Goal: Complete application form

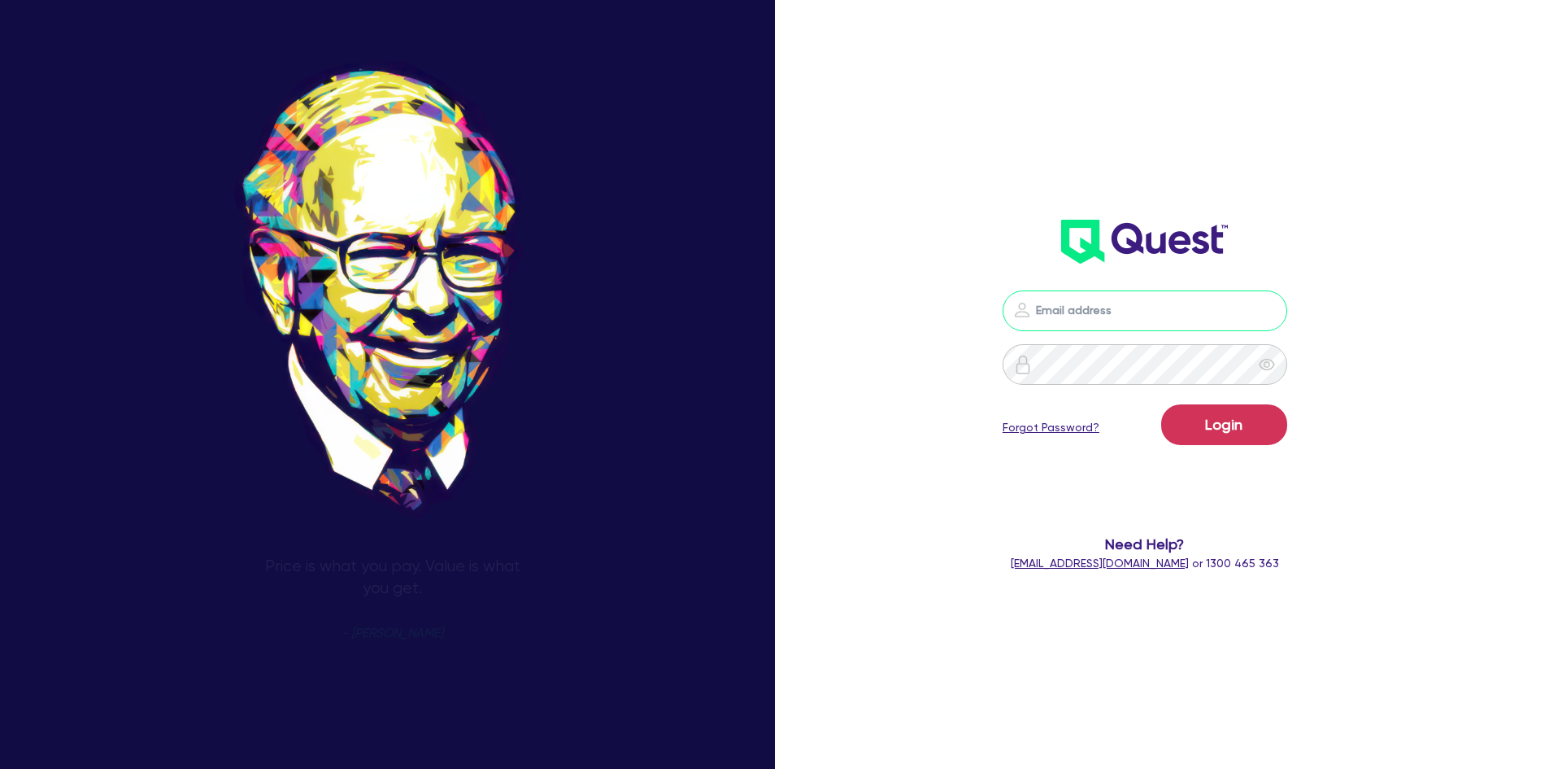
click at [1139, 304] on input "email" at bounding box center [1145, 310] width 285 height 41
type input "[PERSON_NAME][EMAIL_ADDRESS][DOMAIN_NAME]"
click at [1161, 404] on button "Login" at bounding box center [1224, 424] width 126 height 41
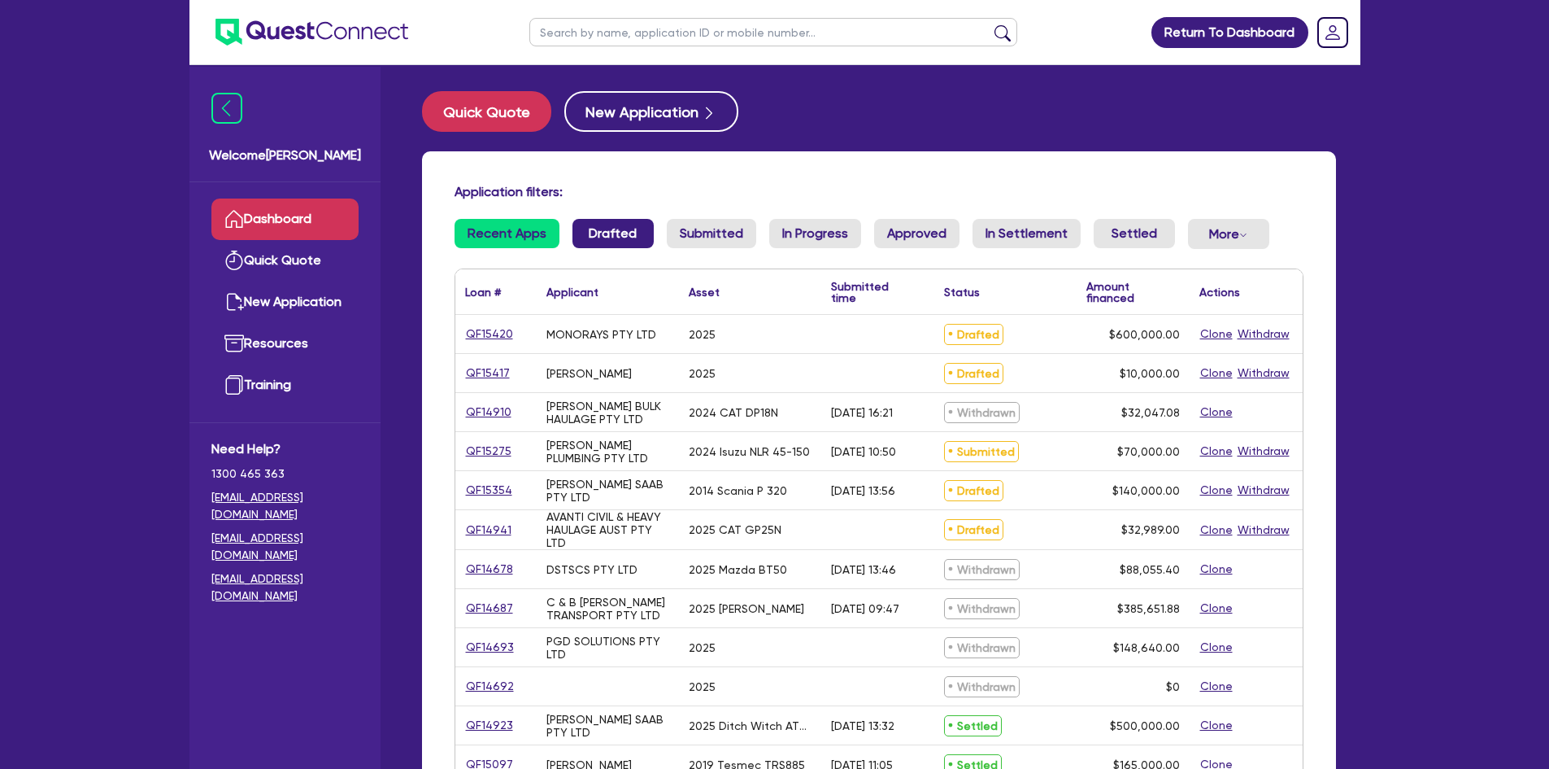
click at [615, 233] on link "Drafted" at bounding box center [613, 233] width 81 height 29
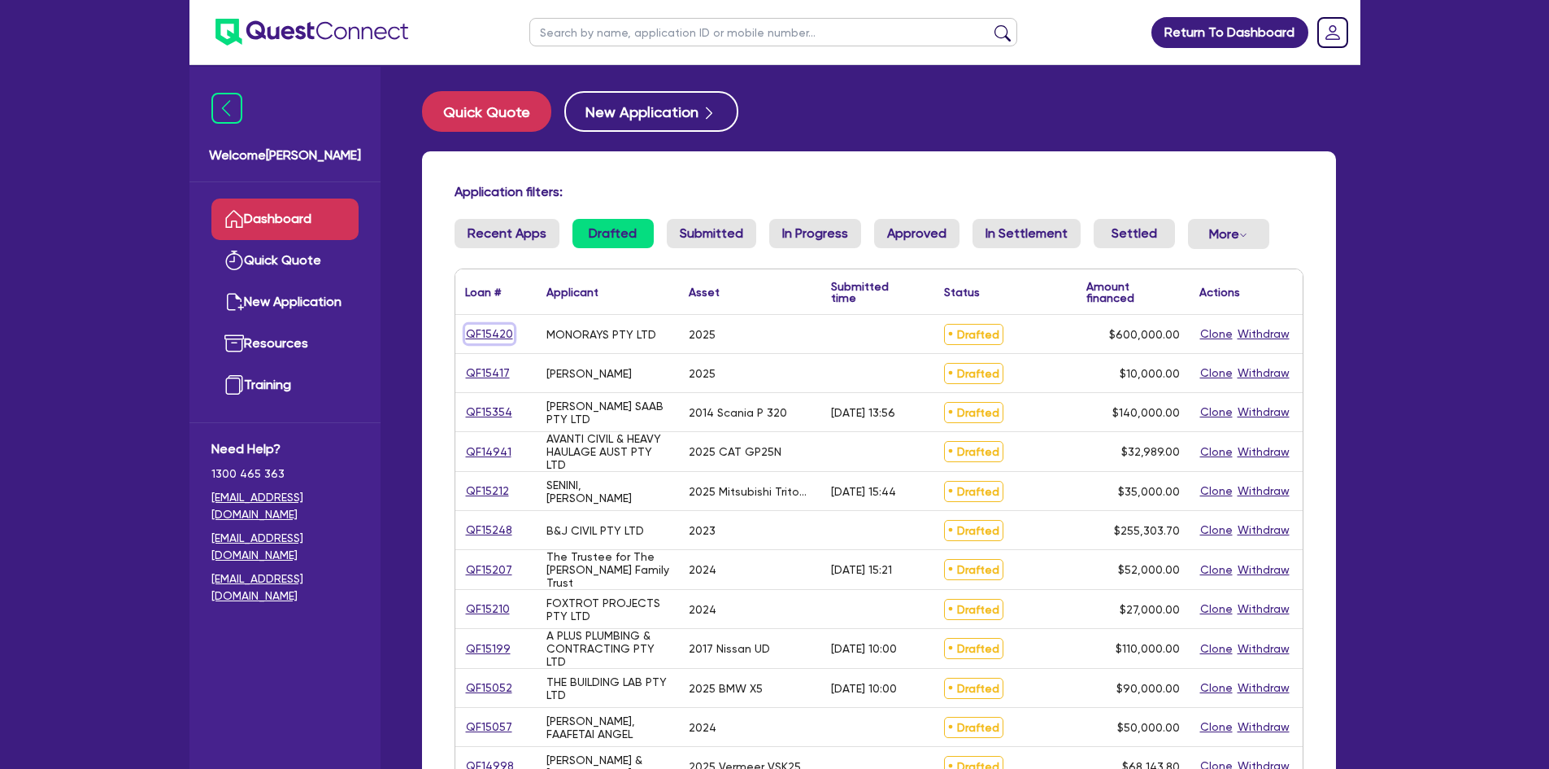
click at [504, 331] on link "QF15420" at bounding box center [489, 333] width 49 height 19
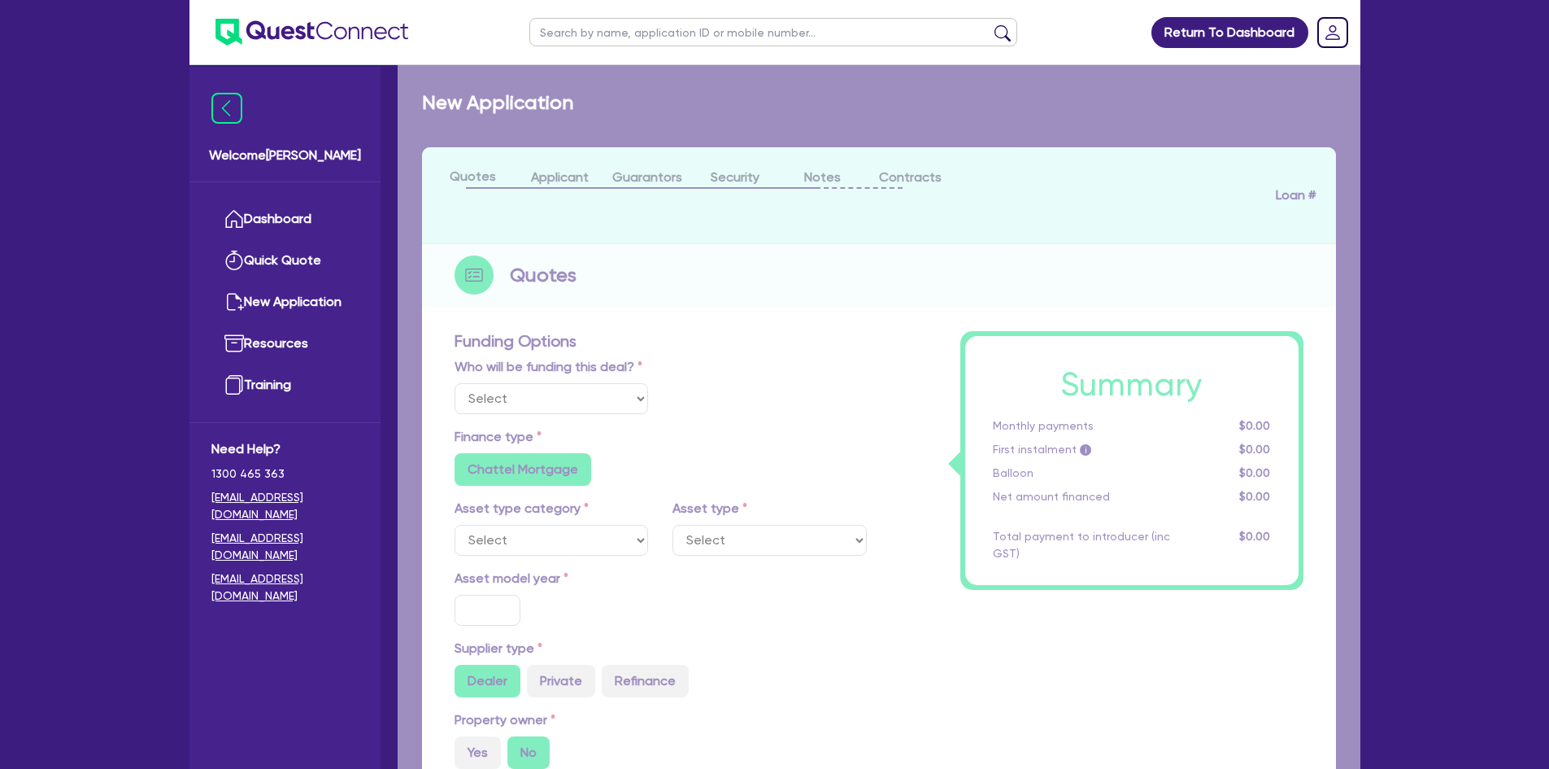
select select "Other"
select select "PRIMARY_ASSETS"
type input "2025"
radio input "true"
type input "674,740"
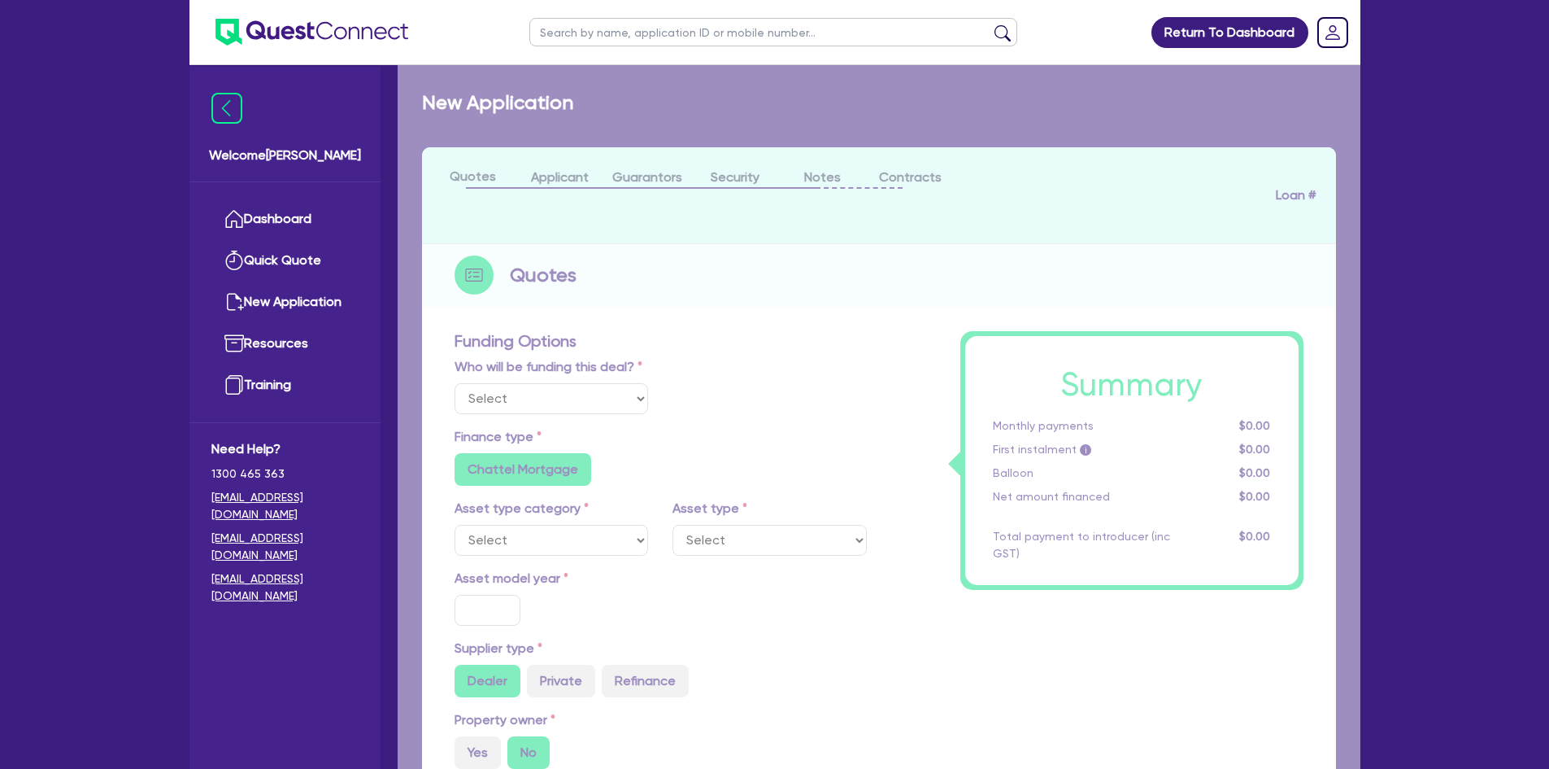
type input "74,740"
type input "3"
type input "18,000"
type input "5.99"
type input "1,200"
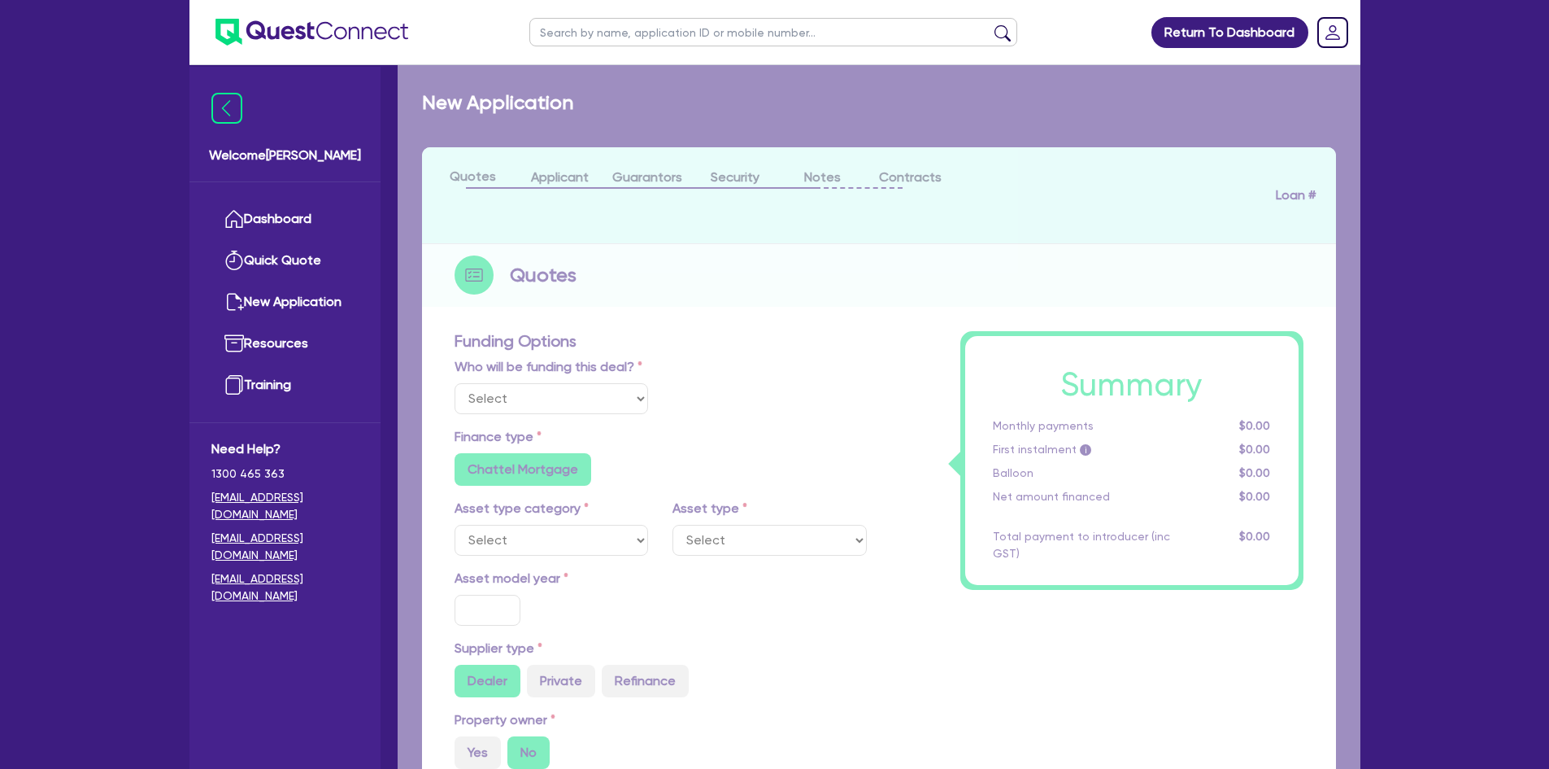
radio input "false"
select select "YELLOW_GOODS_AND_EXCAVATORS"
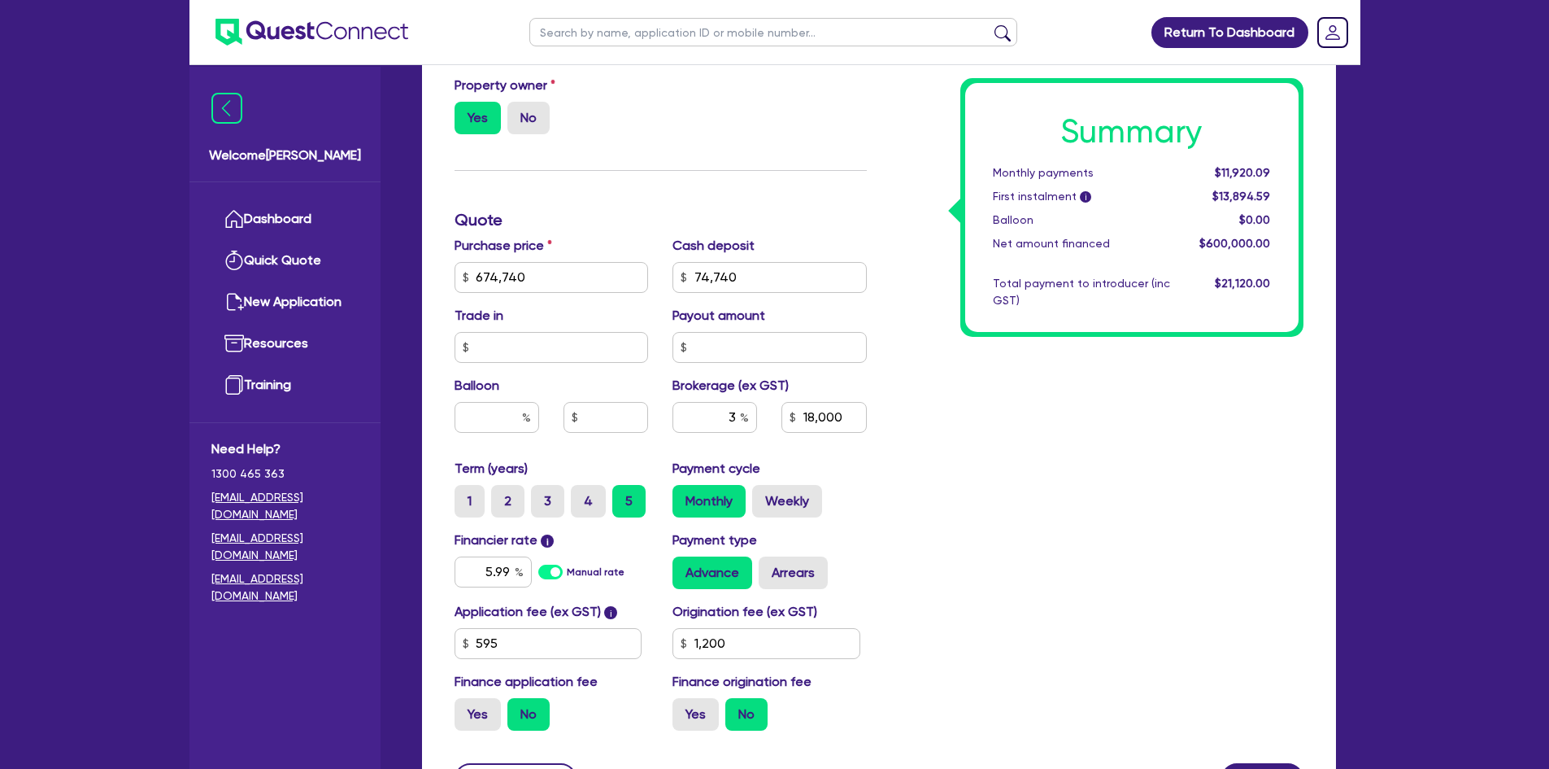
scroll to position [651, 0]
